Goal: Task Accomplishment & Management: Use online tool/utility

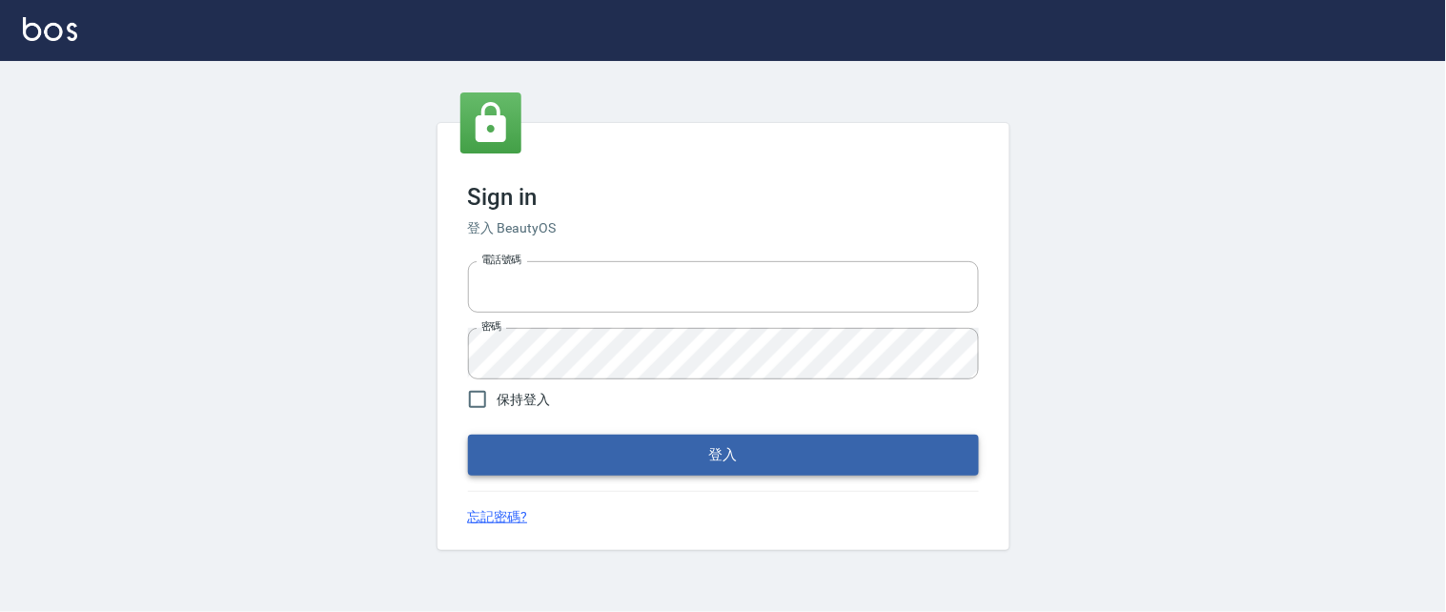
type input "0931911003"
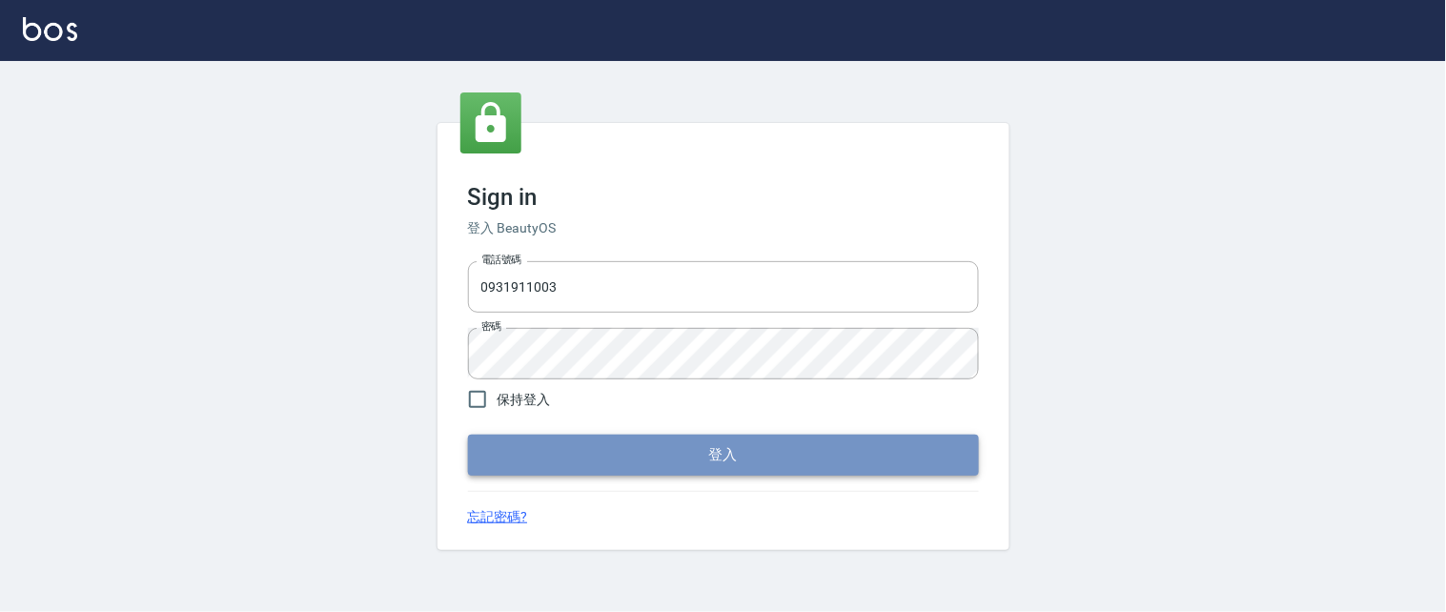
click at [682, 454] on button "登入" at bounding box center [723, 455] width 511 height 40
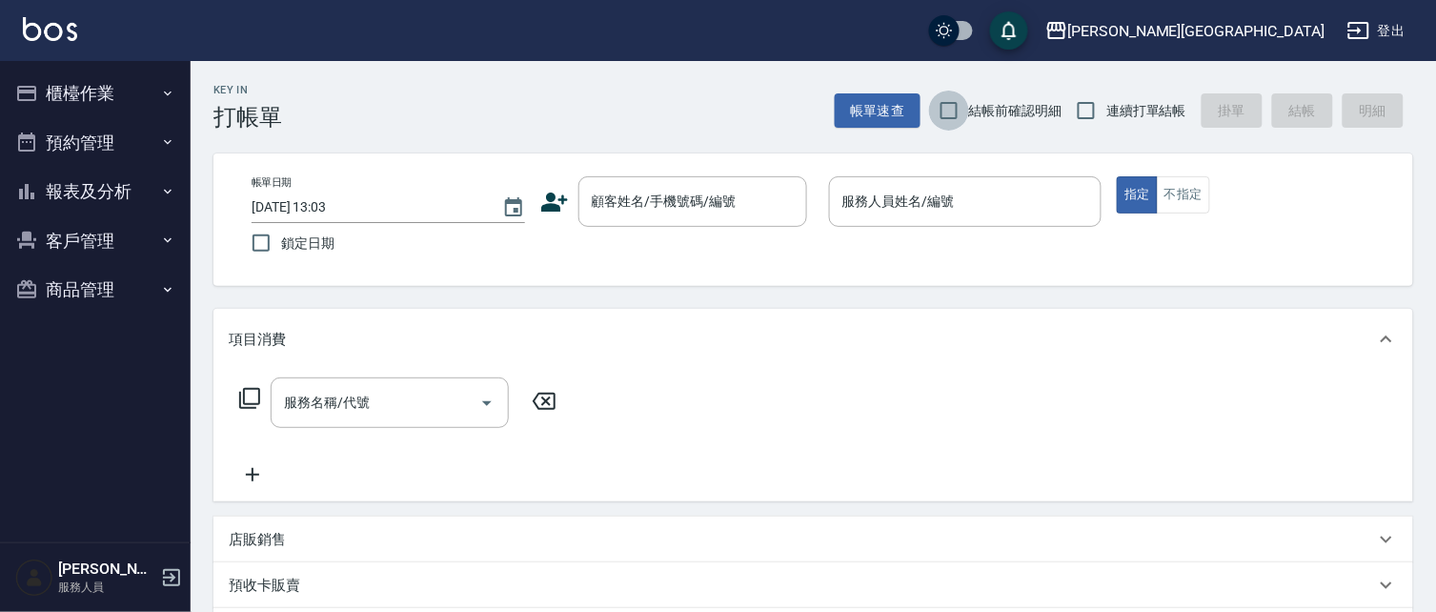
click at [946, 109] on input "結帳前確認明細" at bounding box center [949, 111] width 40 height 40
checkbox input "true"
click at [1091, 112] on input "連續打單結帳" at bounding box center [1086, 111] width 40 height 40
checkbox input "true"
click at [89, 95] on button "櫃檯作業" at bounding box center [95, 94] width 175 height 50
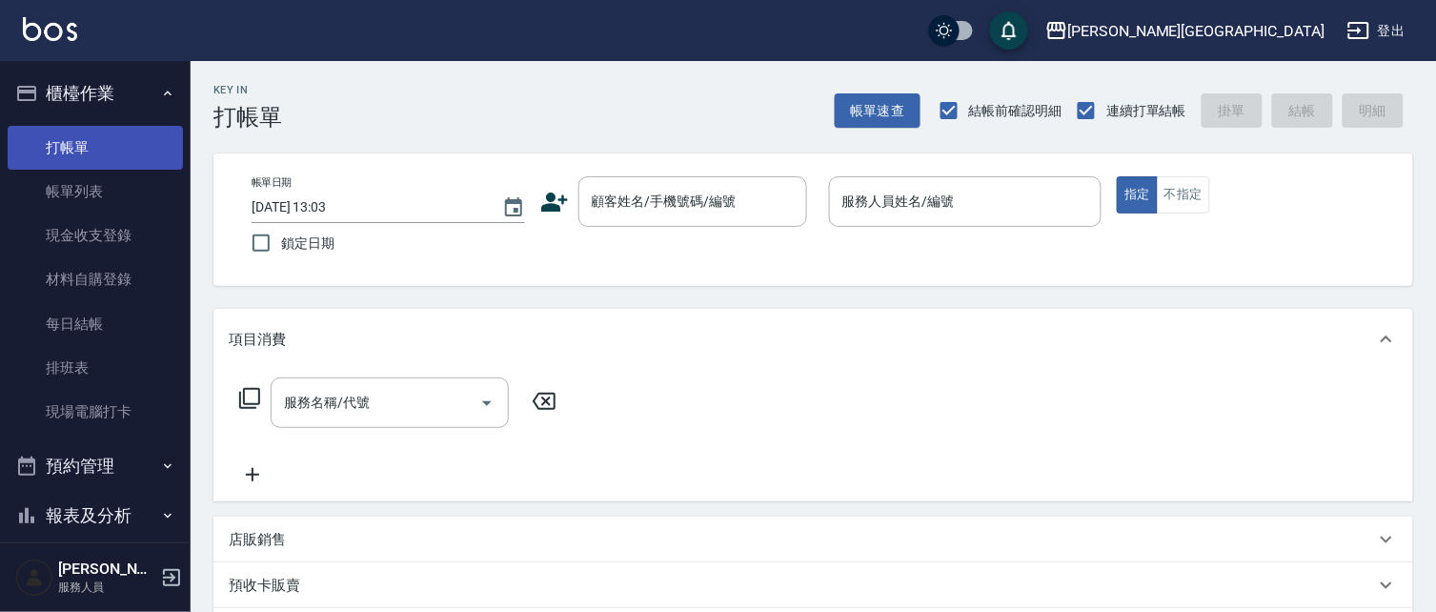
click at [71, 151] on link "打帳單" at bounding box center [95, 148] width 175 height 44
